Goal: Task Accomplishment & Management: Use online tool/utility

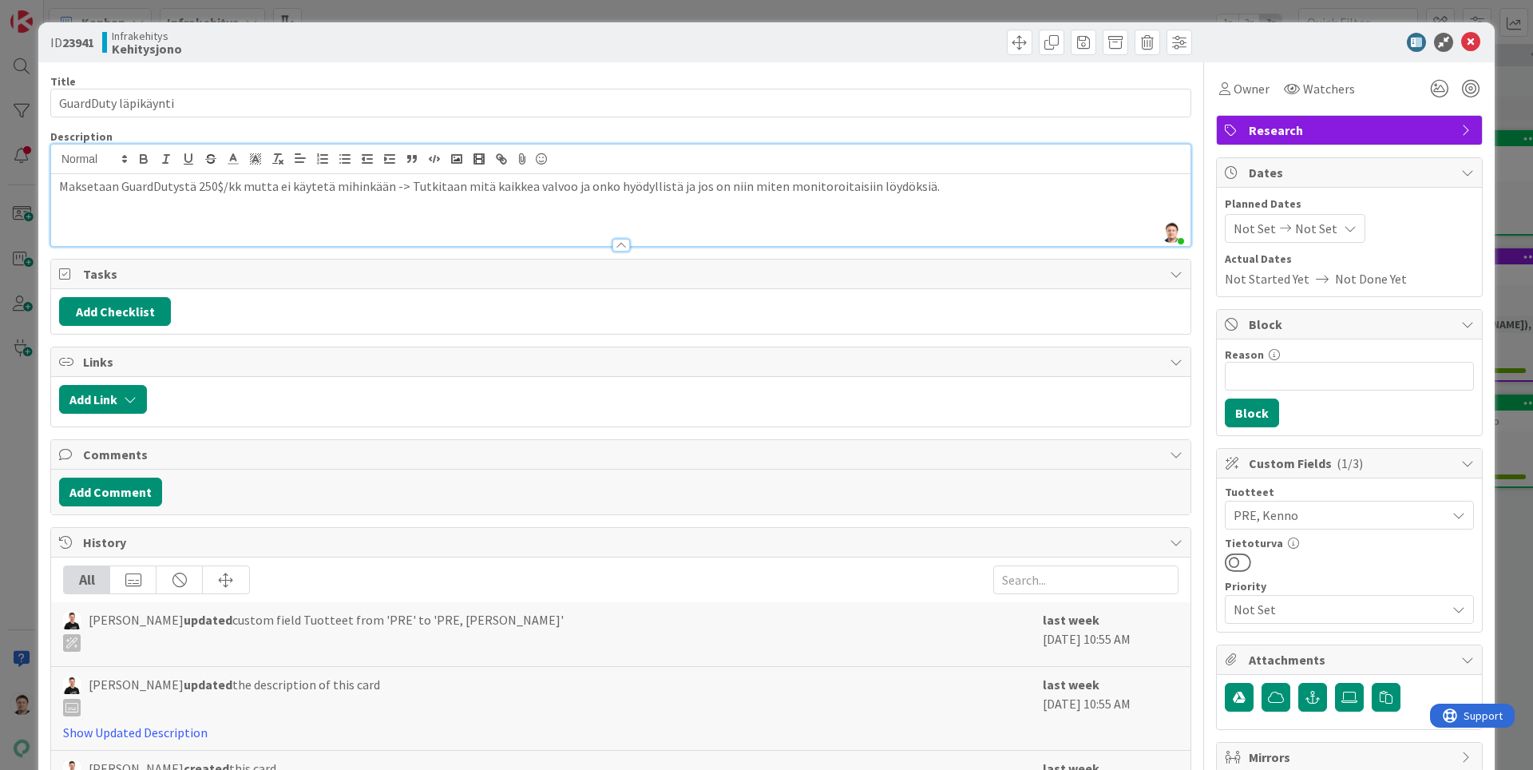
click at [85, 188] on p "Maksetaan GuardDutystä 250$/kk mutta ei käytetä mihinkään -> Tutkitaan mitä kai…" at bounding box center [620, 186] width 1123 height 18
click at [137, 187] on p "Maksetaan GuardDutystä 250$/kk mutta ei käytetä mihinkään -> Tutkitaan mitä kai…" at bounding box center [620, 186] width 1123 height 18
click at [1468, 45] on icon at bounding box center [1470, 42] width 19 height 19
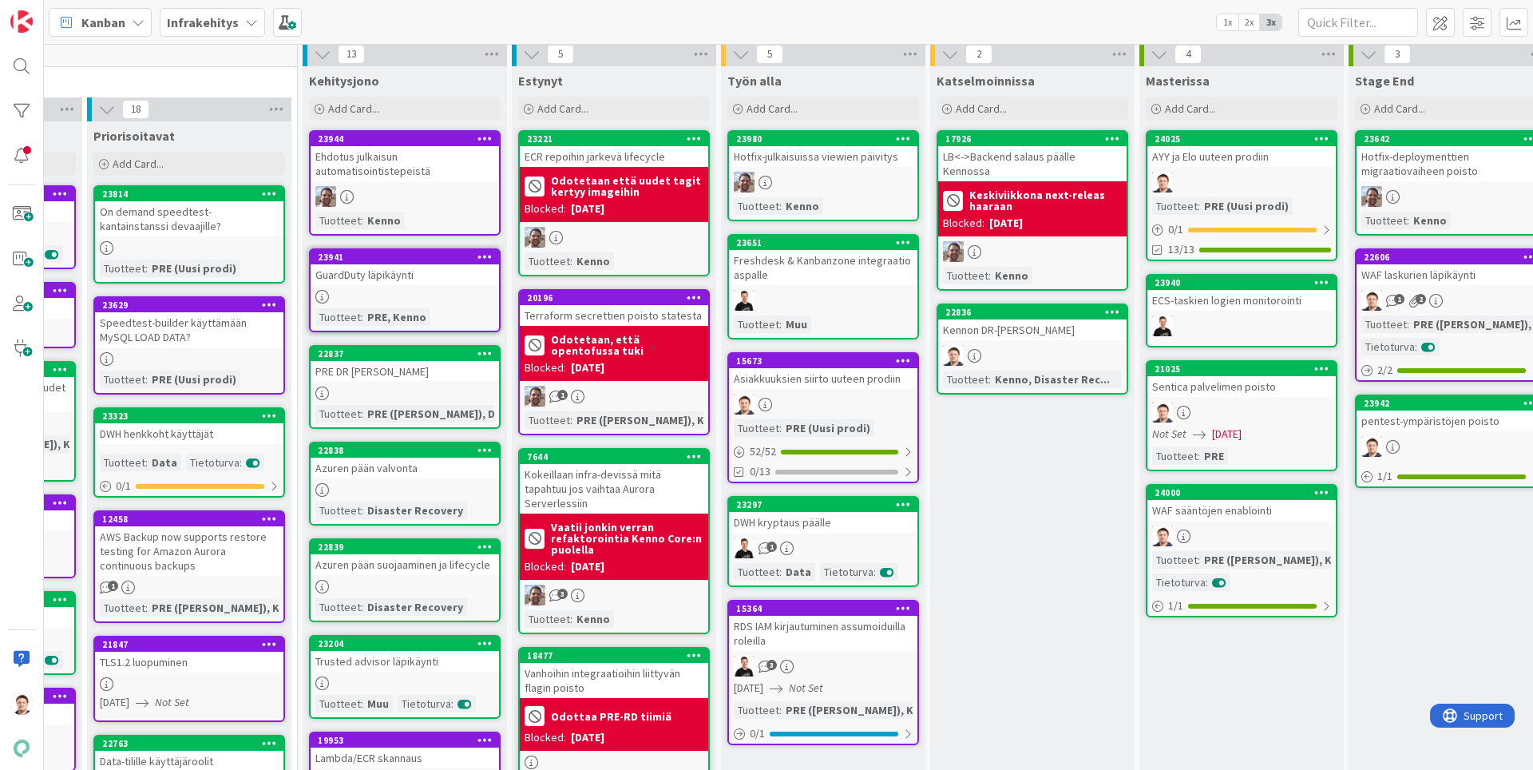
drag, startPoint x: 354, startPoint y: 282, endPoint x: 649, endPoint y: 341, distance: 301.3
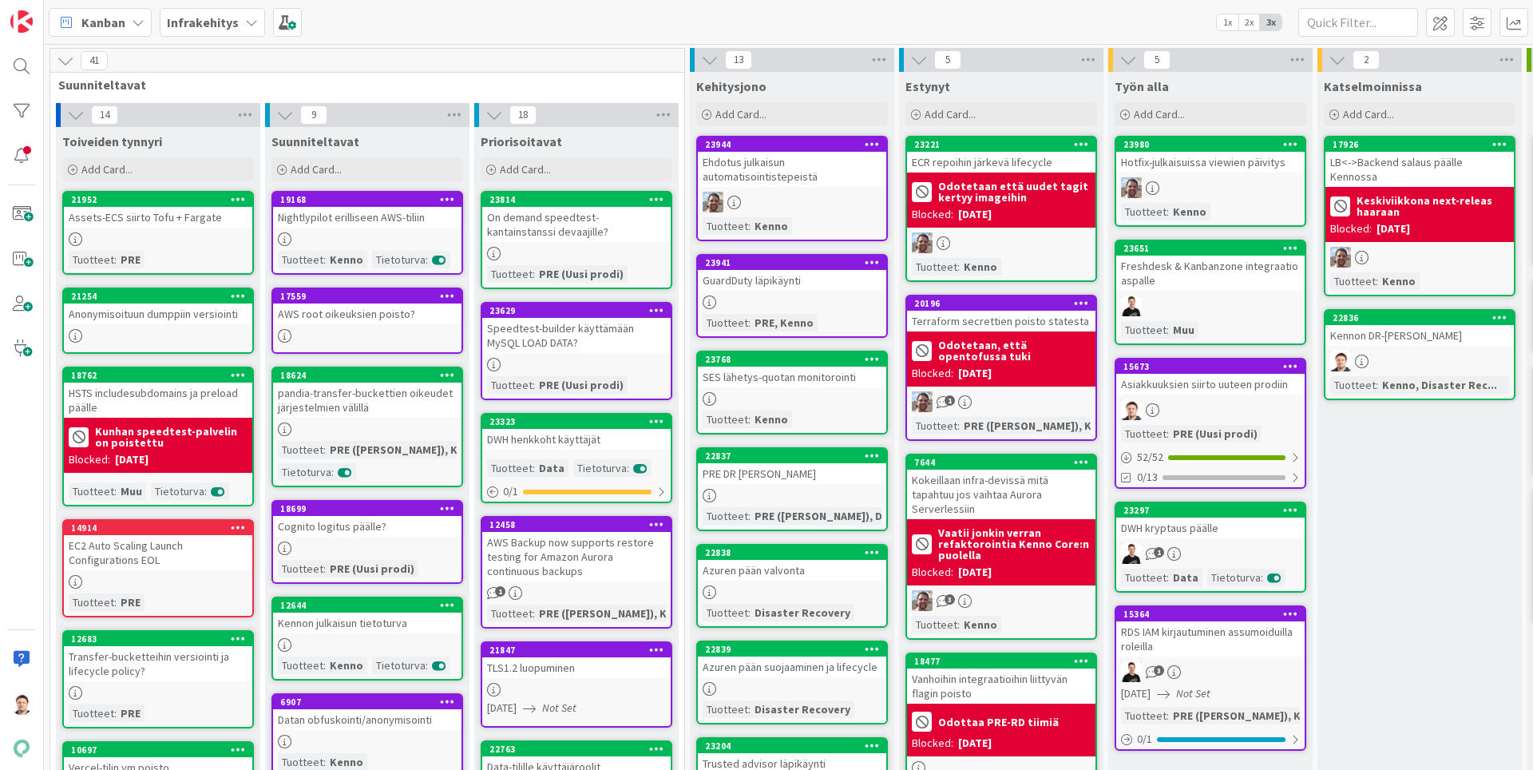
click at [834, 279] on div "GuardDuty läpikäynti" at bounding box center [792, 280] width 188 height 21
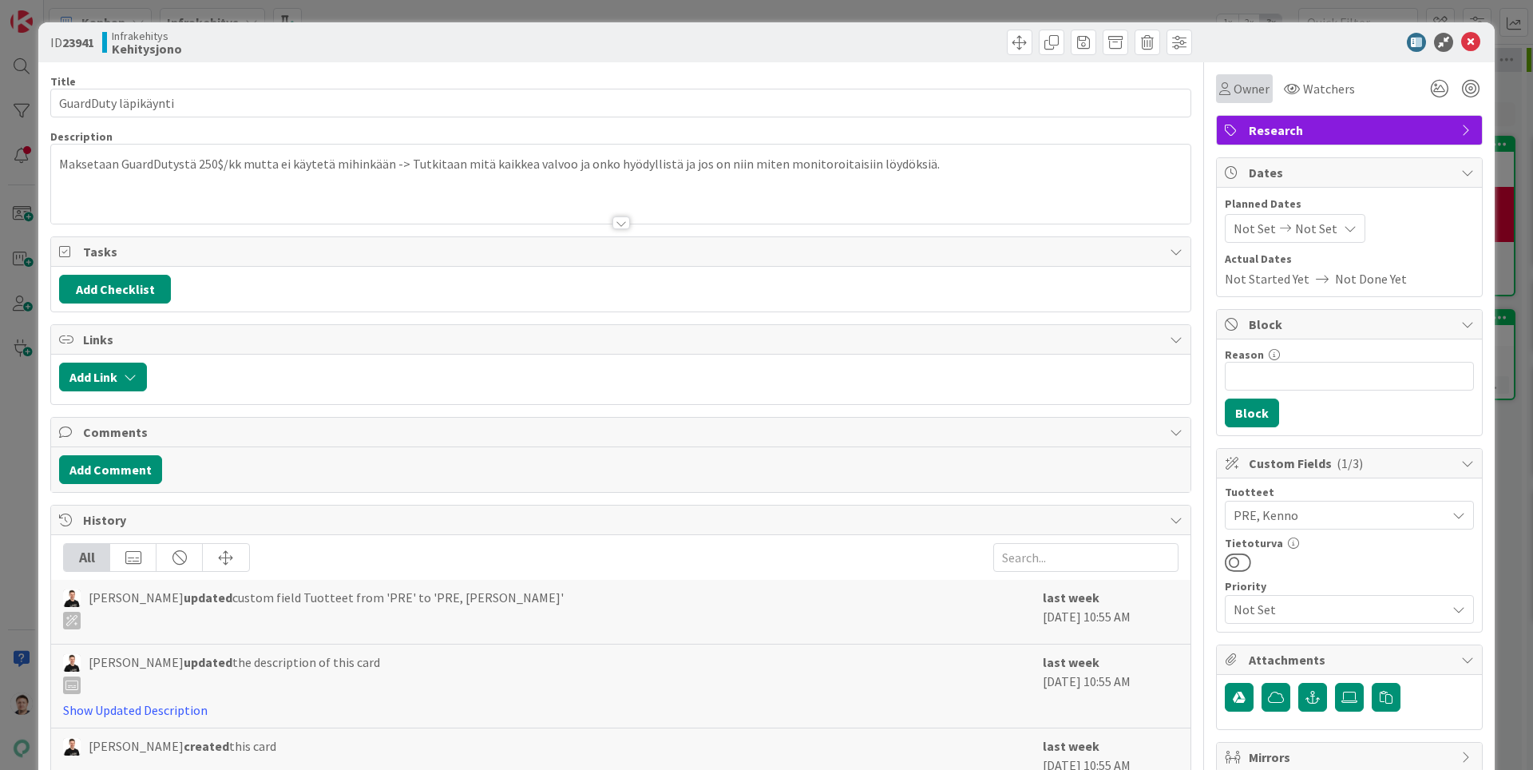
click at [1239, 91] on span "Owner" at bounding box center [1252, 88] width 36 height 19
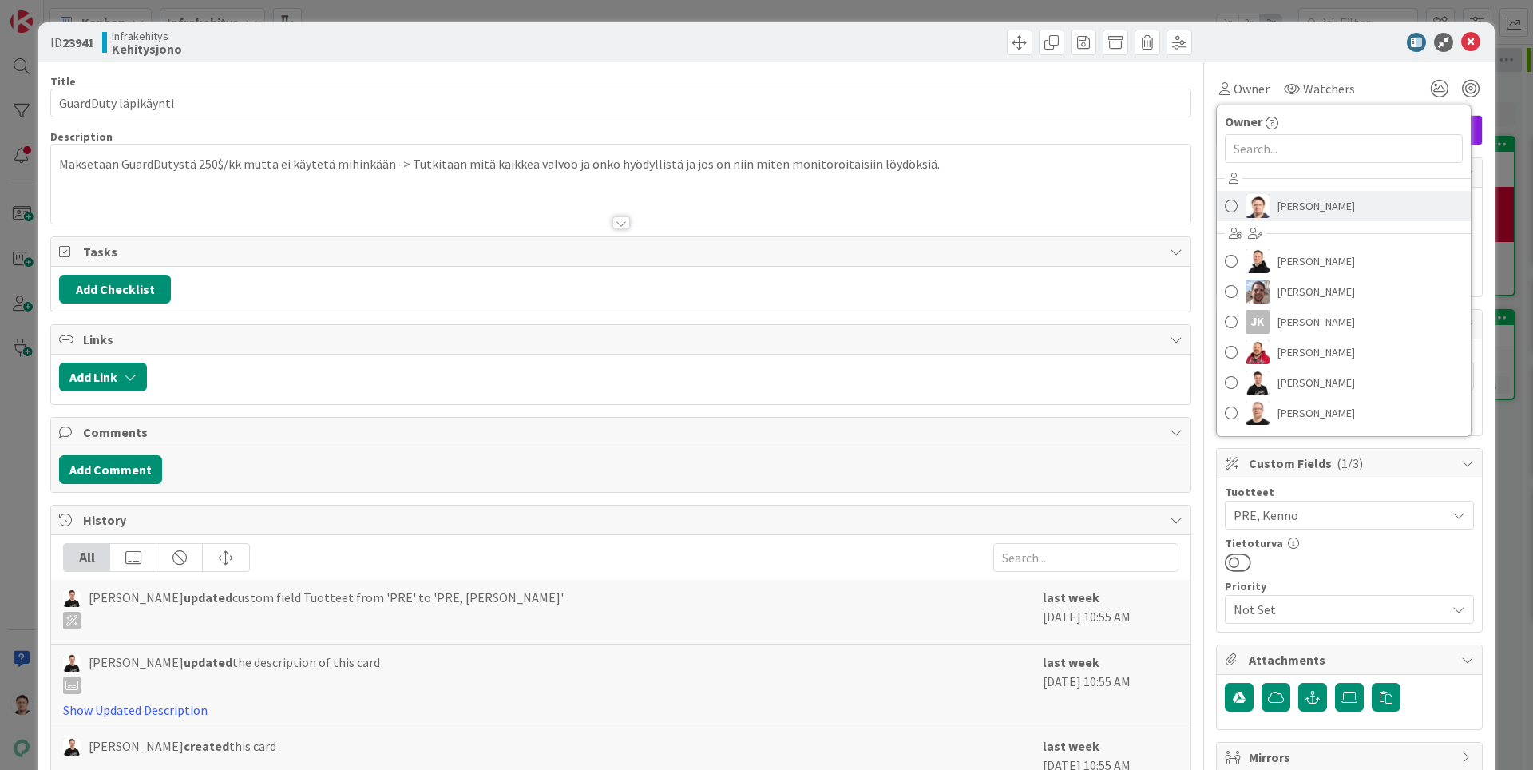
click at [1296, 196] on span "[PERSON_NAME]" at bounding box center [1316, 206] width 77 height 24
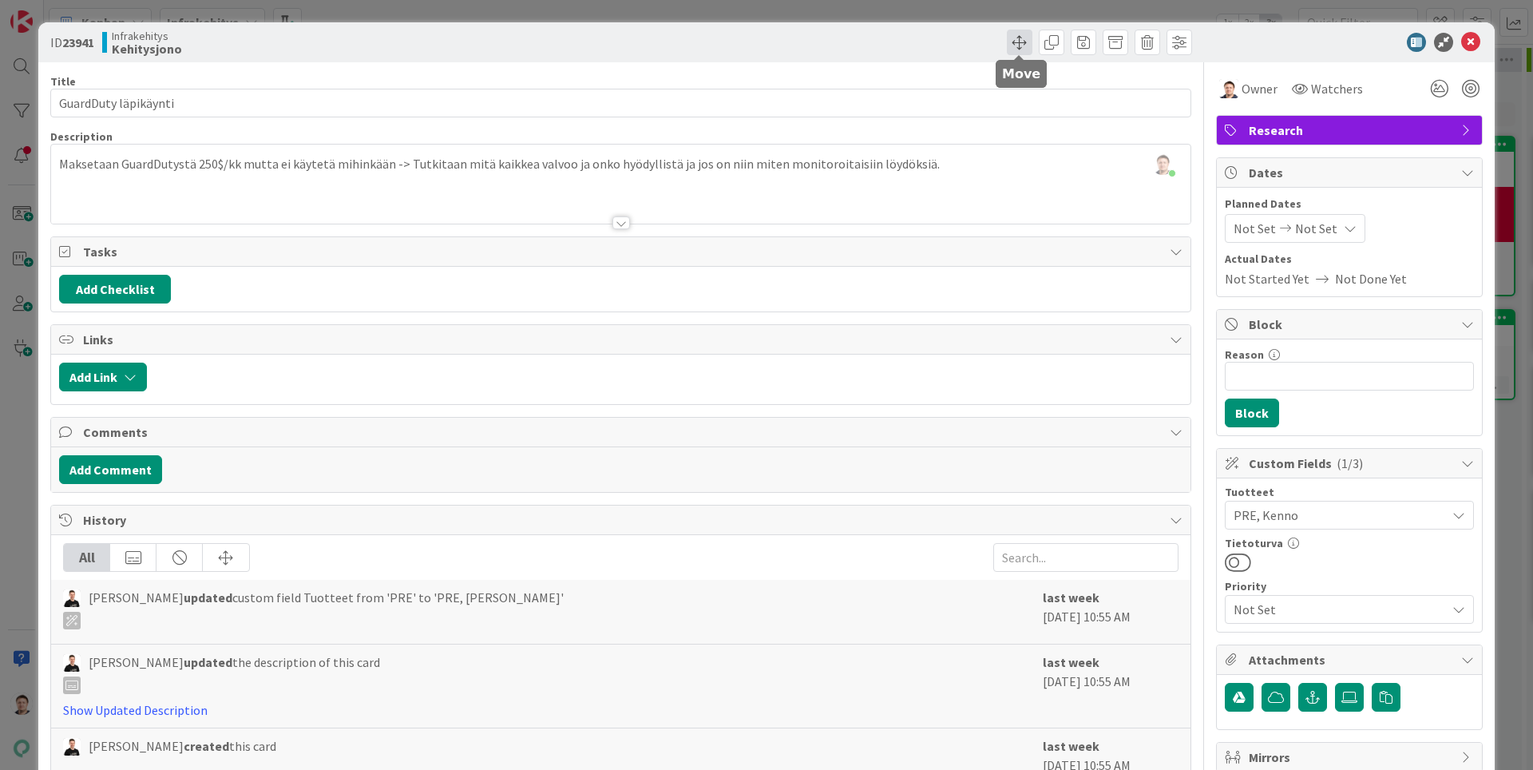
click at [1016, 47] on span at bounding box center [1020, 43] width 26 height 26
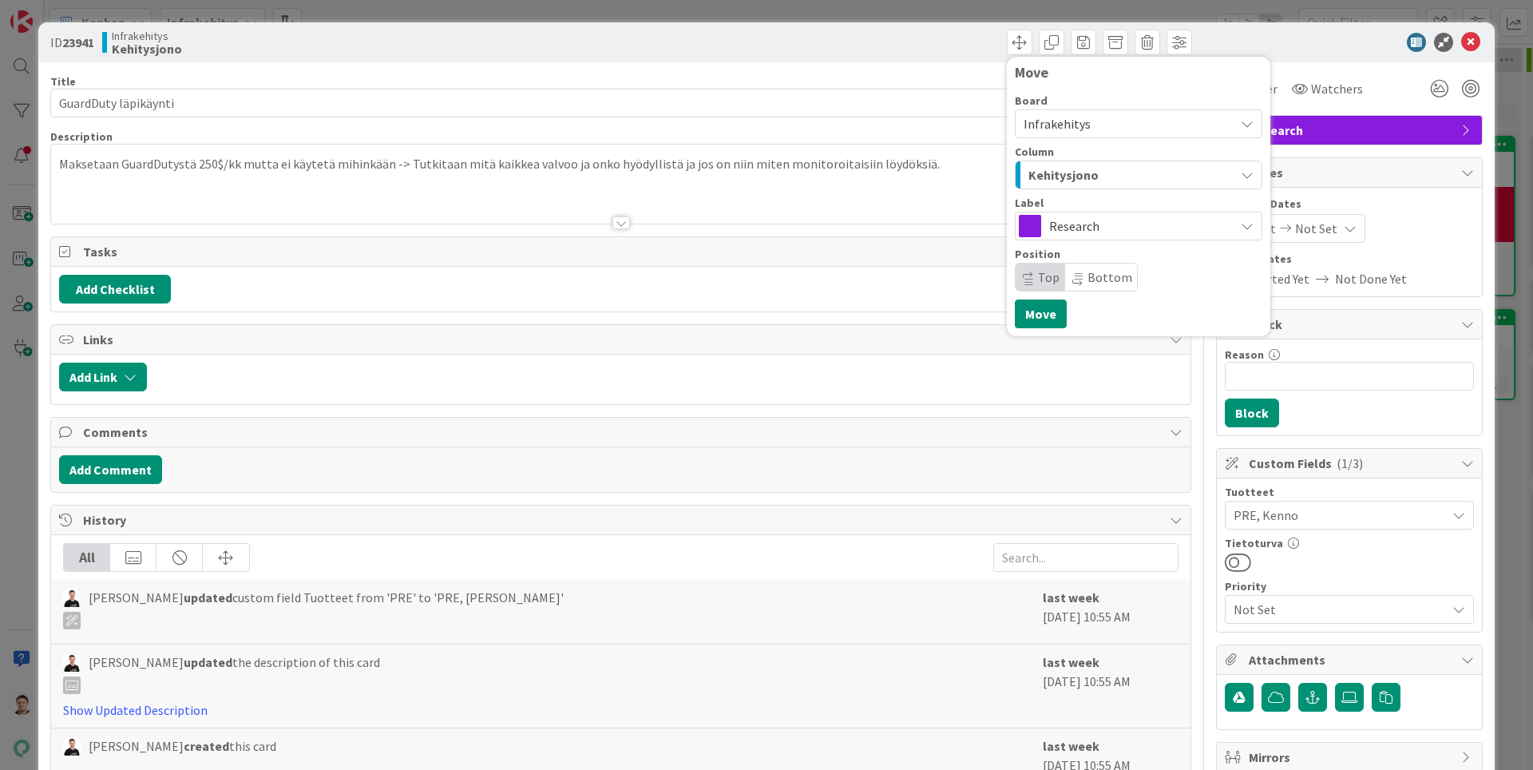
click at [1095, 169] on span "Kehitysjono" at bounding box center [1063, 174] width 70 height 21
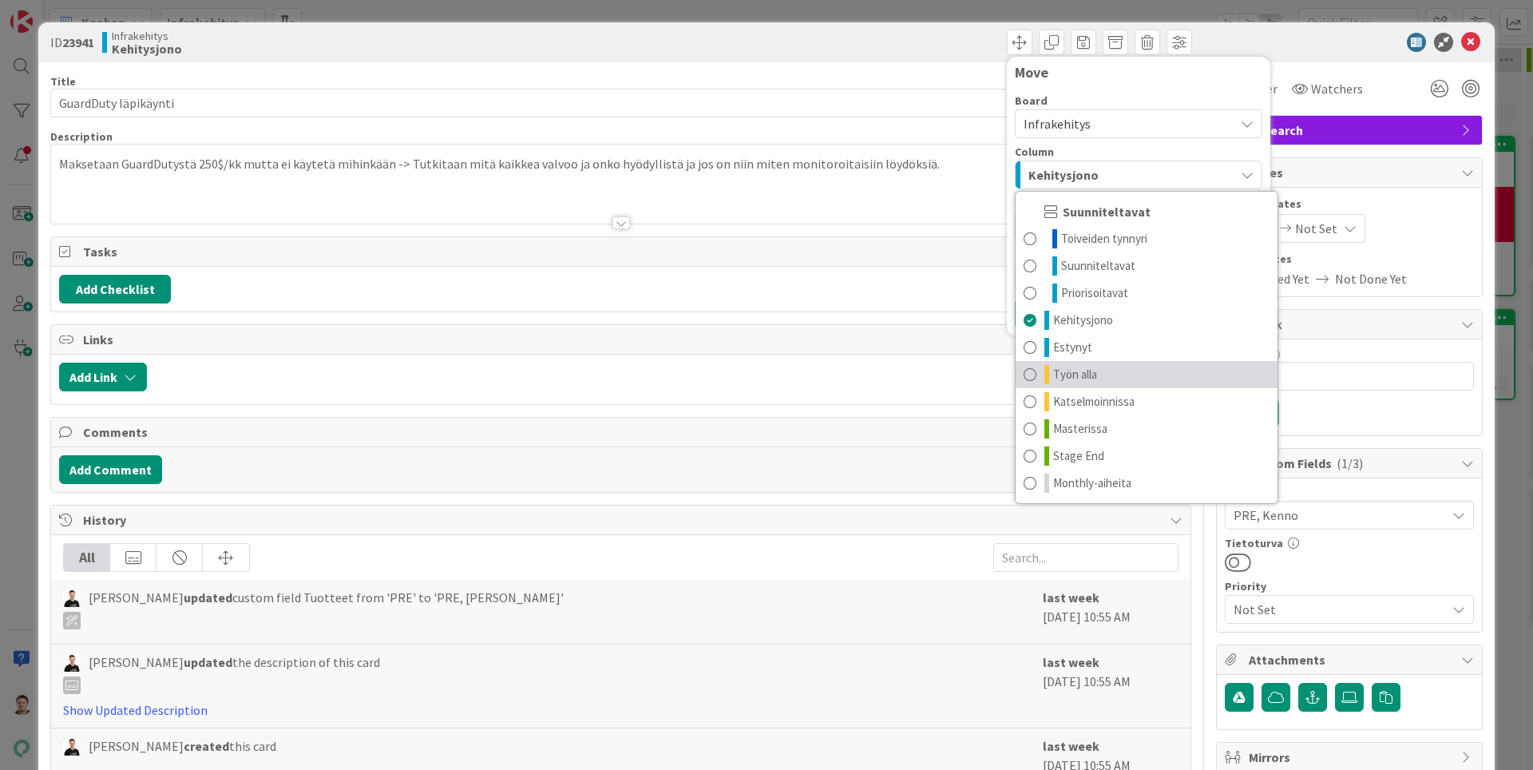
click at [1089, 366] on span "Työn alla" at bounding box center [1075, 374] width 44 height 19
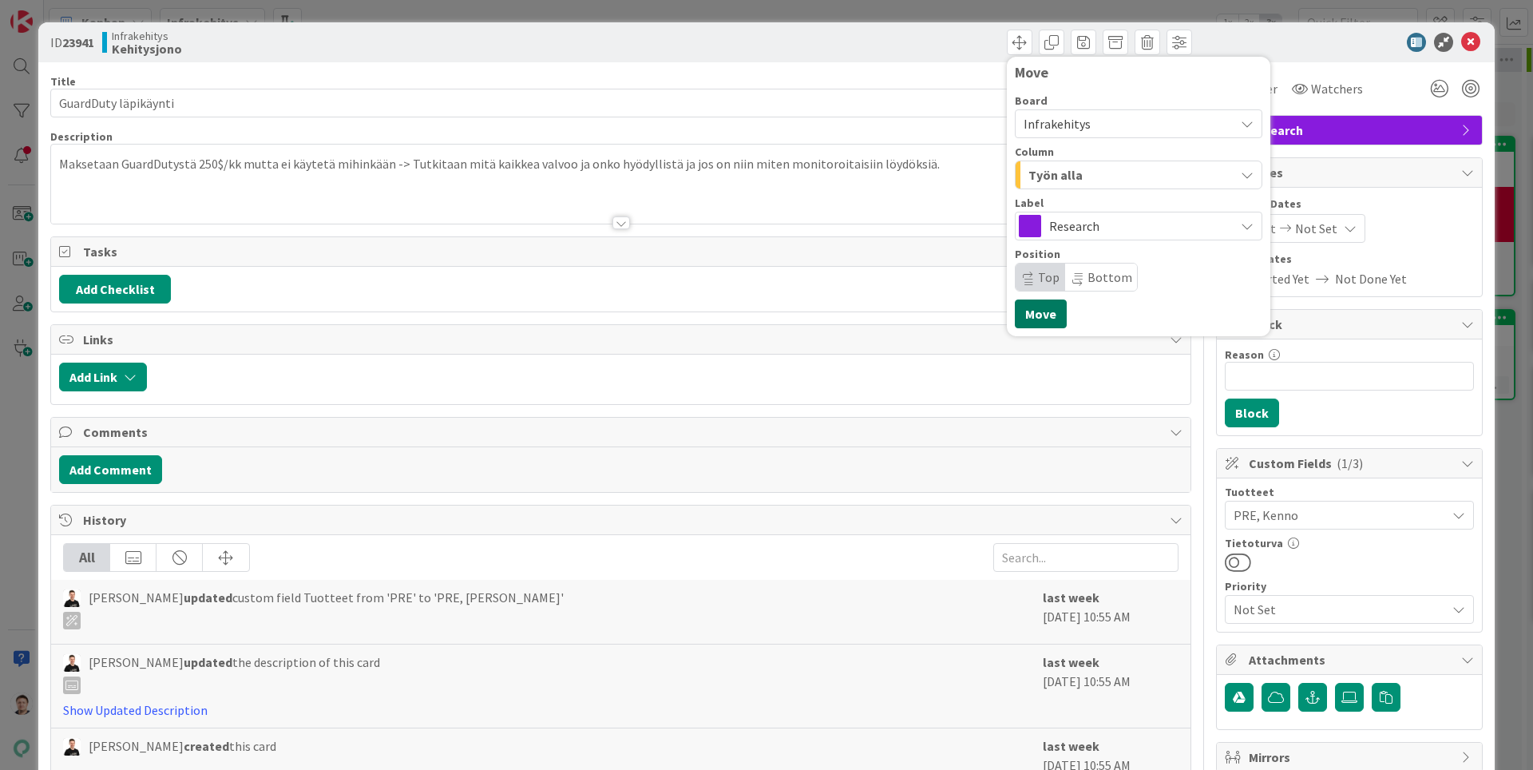
click at [1044, 316] on button "Move" at bounding box center [1041, 313] width 52 height 29
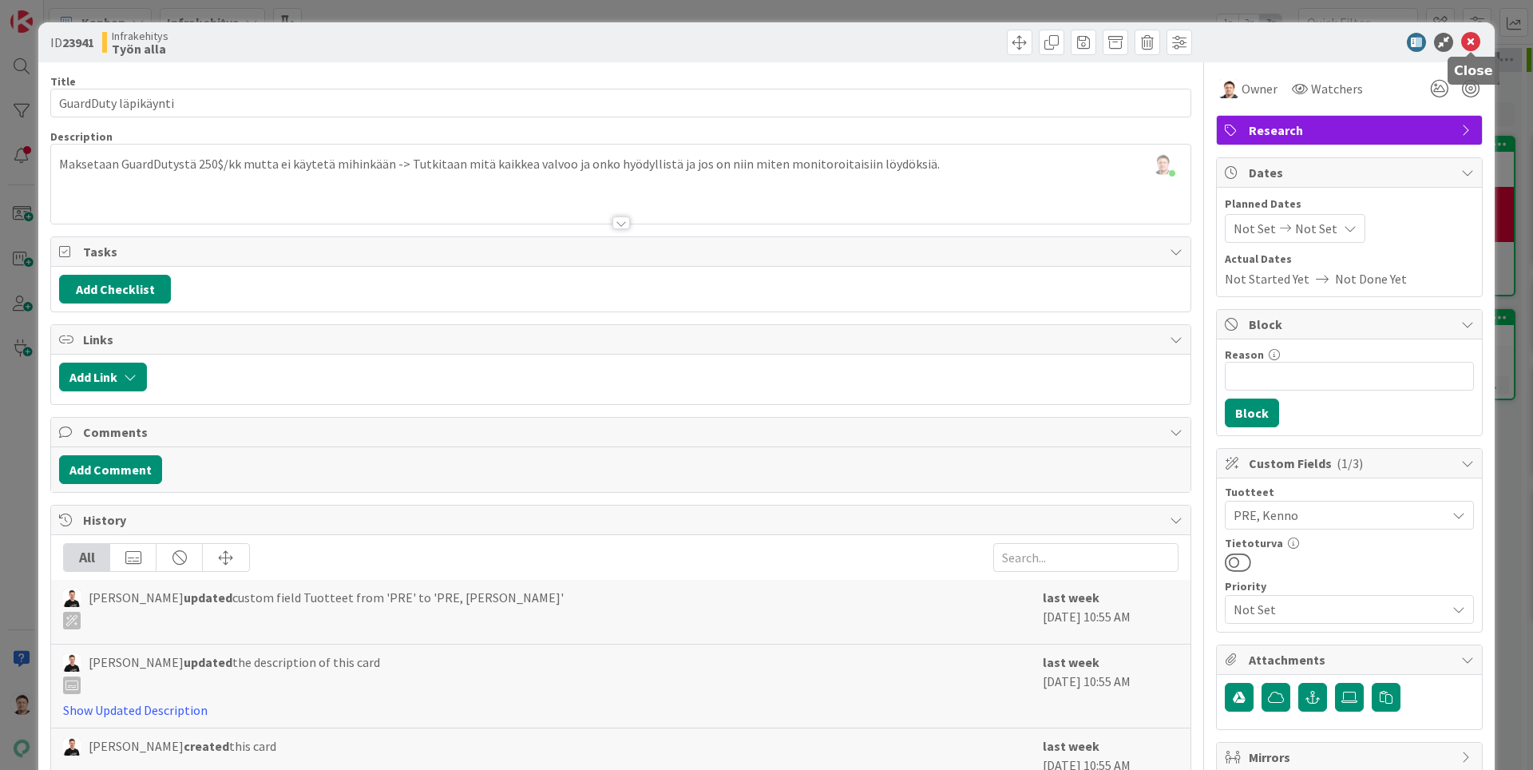
click at [1468, 42] on icon at bounding box center [1470, 42] width 19 height 19
